Goal: Task Accomplishment & Management: Use online tool/utility

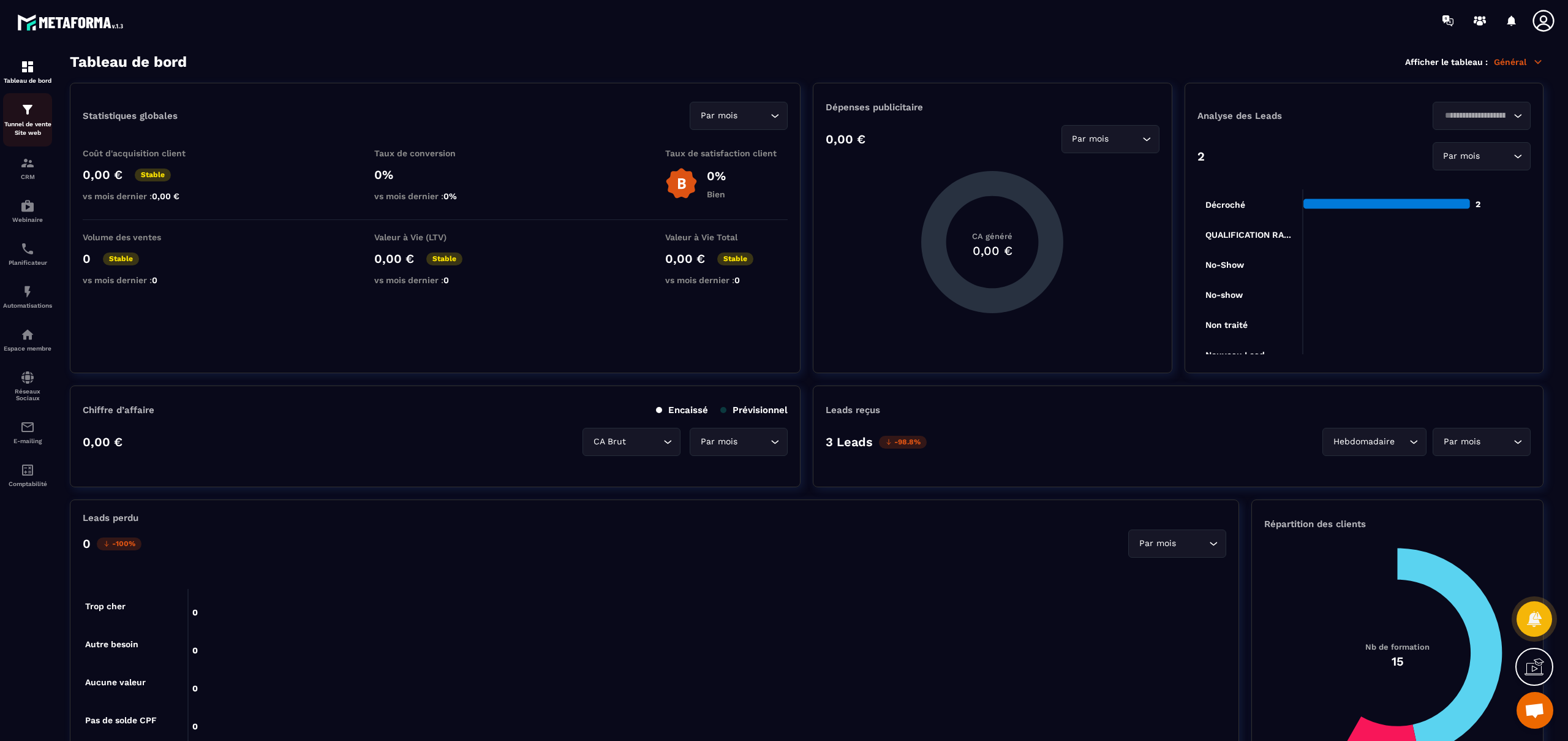
click at [27, 117] on div "Tunnel de vente Site web" at bounding box center [27, 120] width 49 height 35
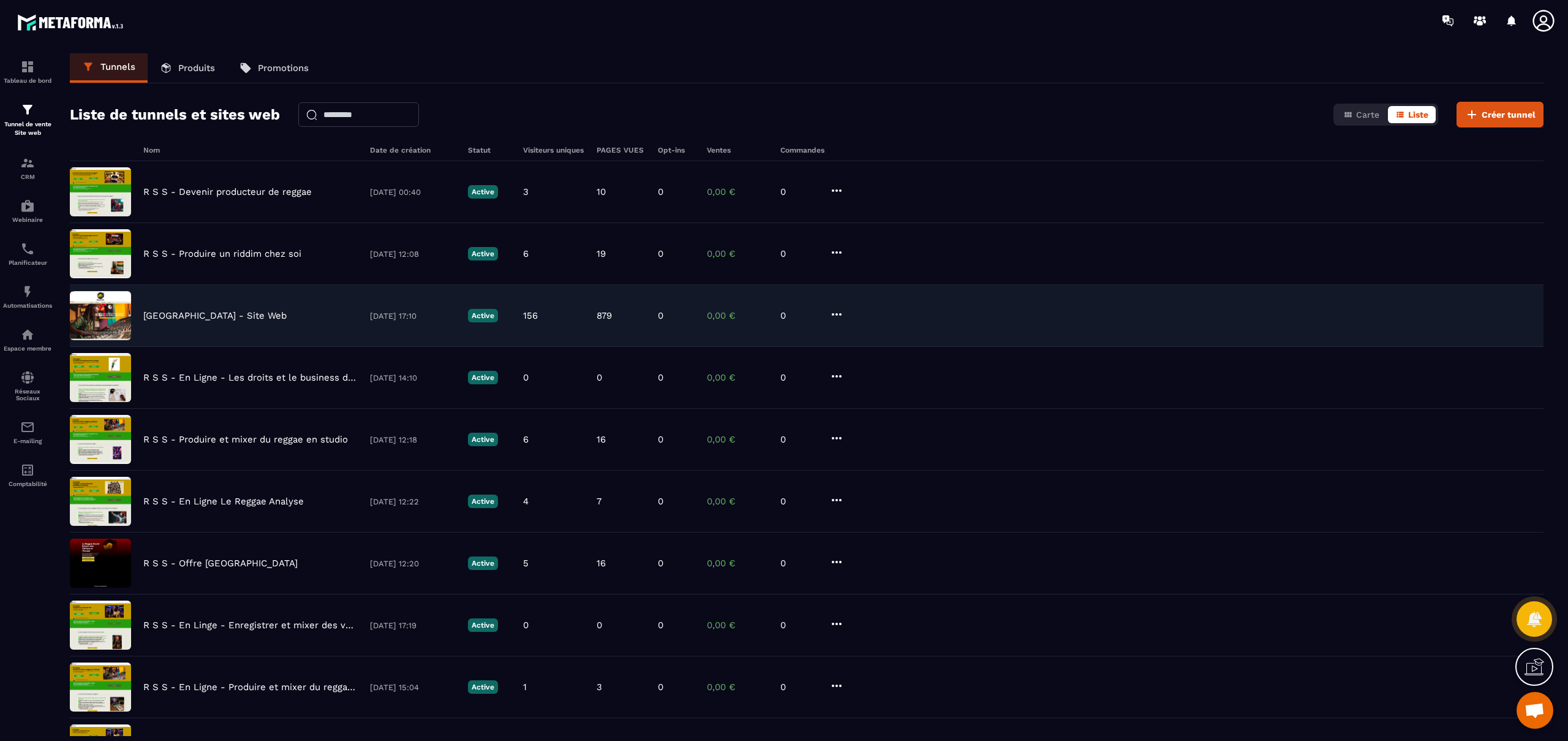
click at [162, 320] on p "Reggae Sound School - Site Web" at bounding box center [214, 315] width 143 height 11
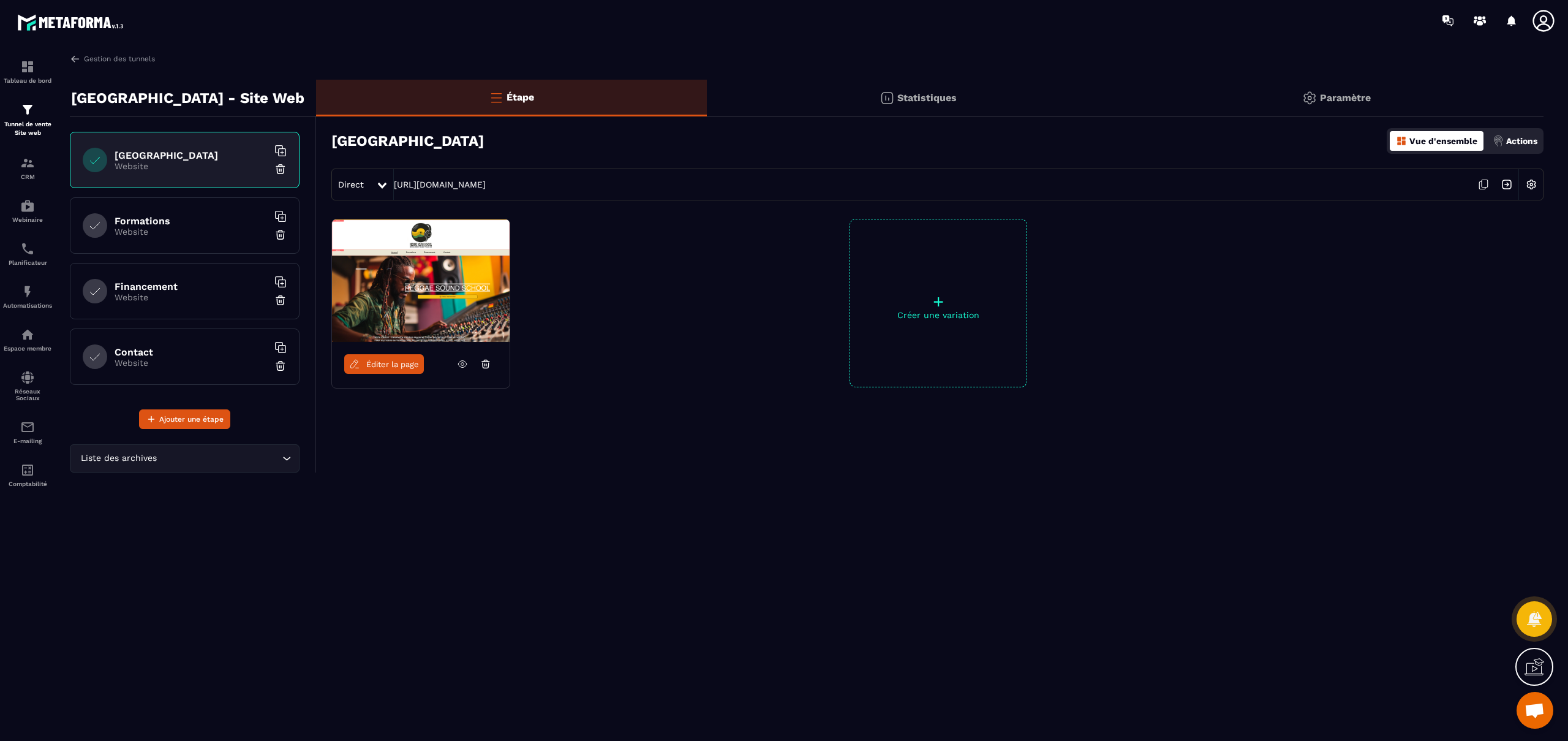
click at [412, 366] on span "Éditer la page" at bounding box center [393, 363] width 53 height 9
